Goal: Information Seeking & Learning: Learn about a topic

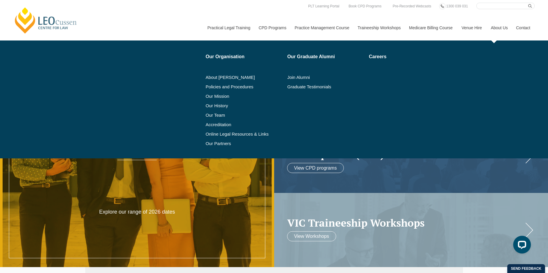
click at [498, 28] on link "About Us" at bounding box center [498, 27] width 25 height 25
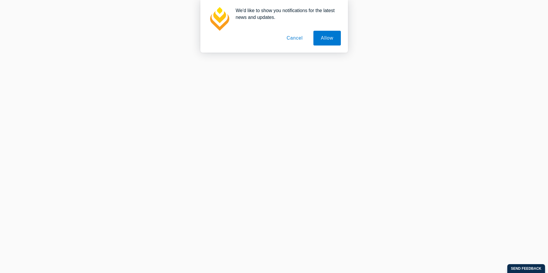
scroll to position [149, 0]
click at [330, 40] on button "Allow" at bounding box center [326, 38] width 27 height 15
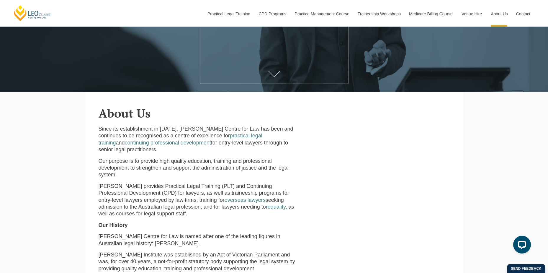
scroll to position [118, 0]
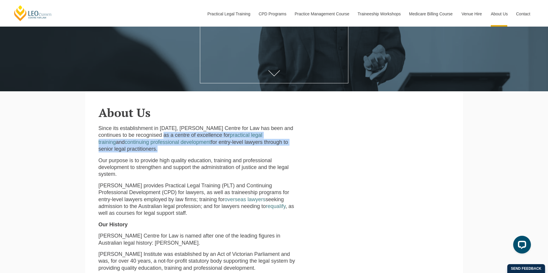
drag, startPoint x: 154, startPoint y: 136, endPoint x: 296, endPoint y: 144, distance: 142.1
click at [296, 144] on p "Since its establishment in 1972, Leo Cussen Centre for Law has been and continu…" at bounding box center [199, 139] width 201 height 28
